Goal: Navigation & Orientation: Find specific page/section

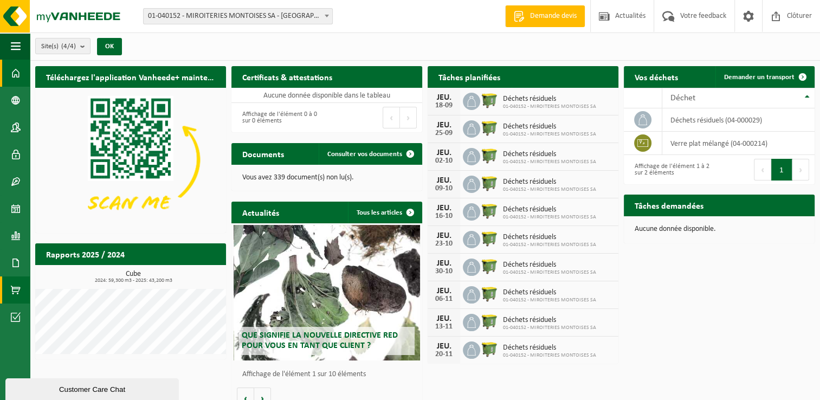
click at [14, 291] on span at bounding box center [16, 289] width 10 height 27
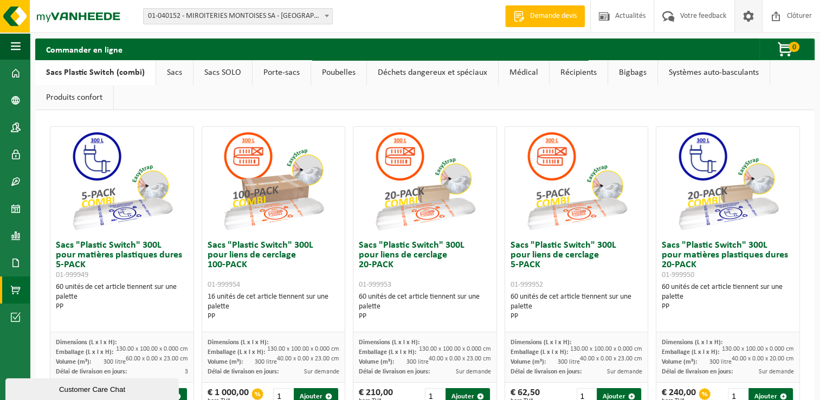
click at [752, 18] on span at bounding box center [748, 16] width 16 height 32
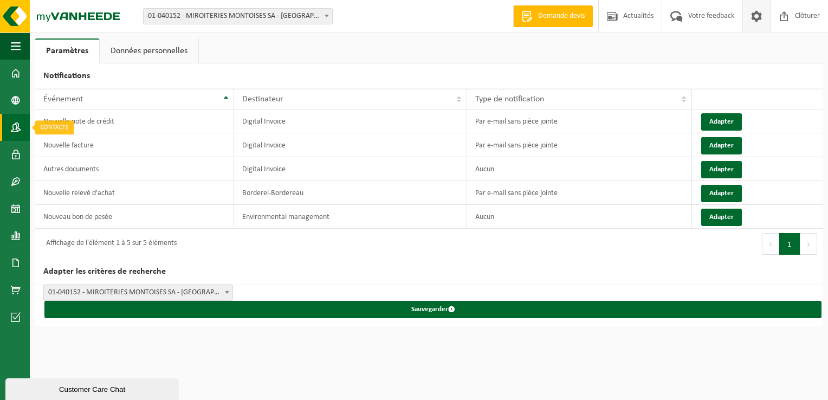
click at [18, 126] on span at bounding box center [16, 127] width 10 height 27
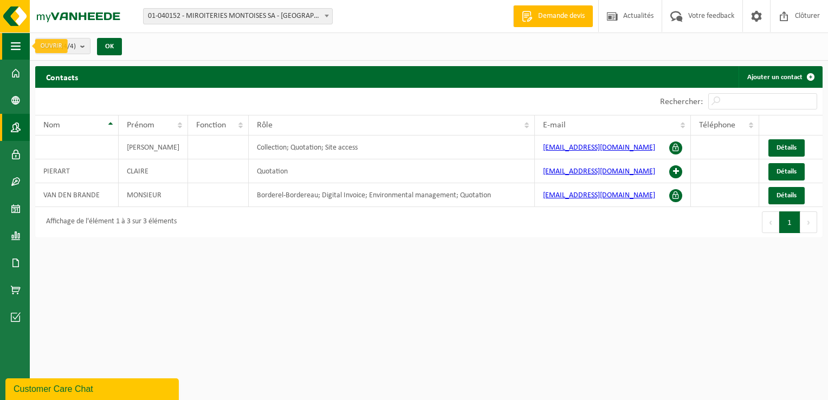
click at [18, 46] on span "button" at bounding box center [16, 46] width 10 height 27
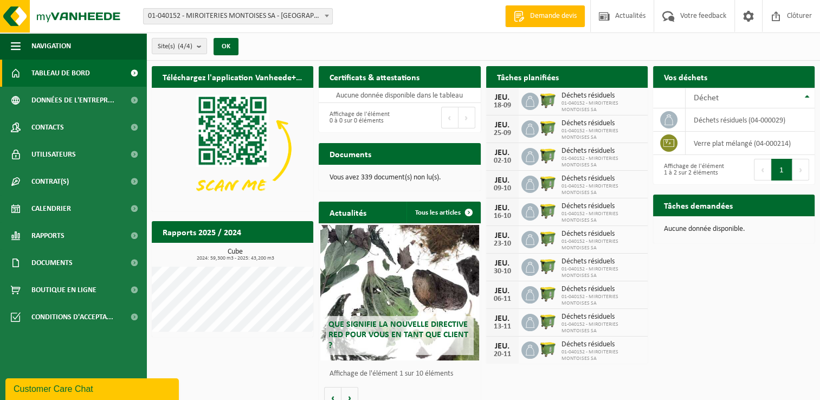
scroll to position [13, 0]
